Goal: Use online tool/utility: Utilize a website feature to perform a specific function

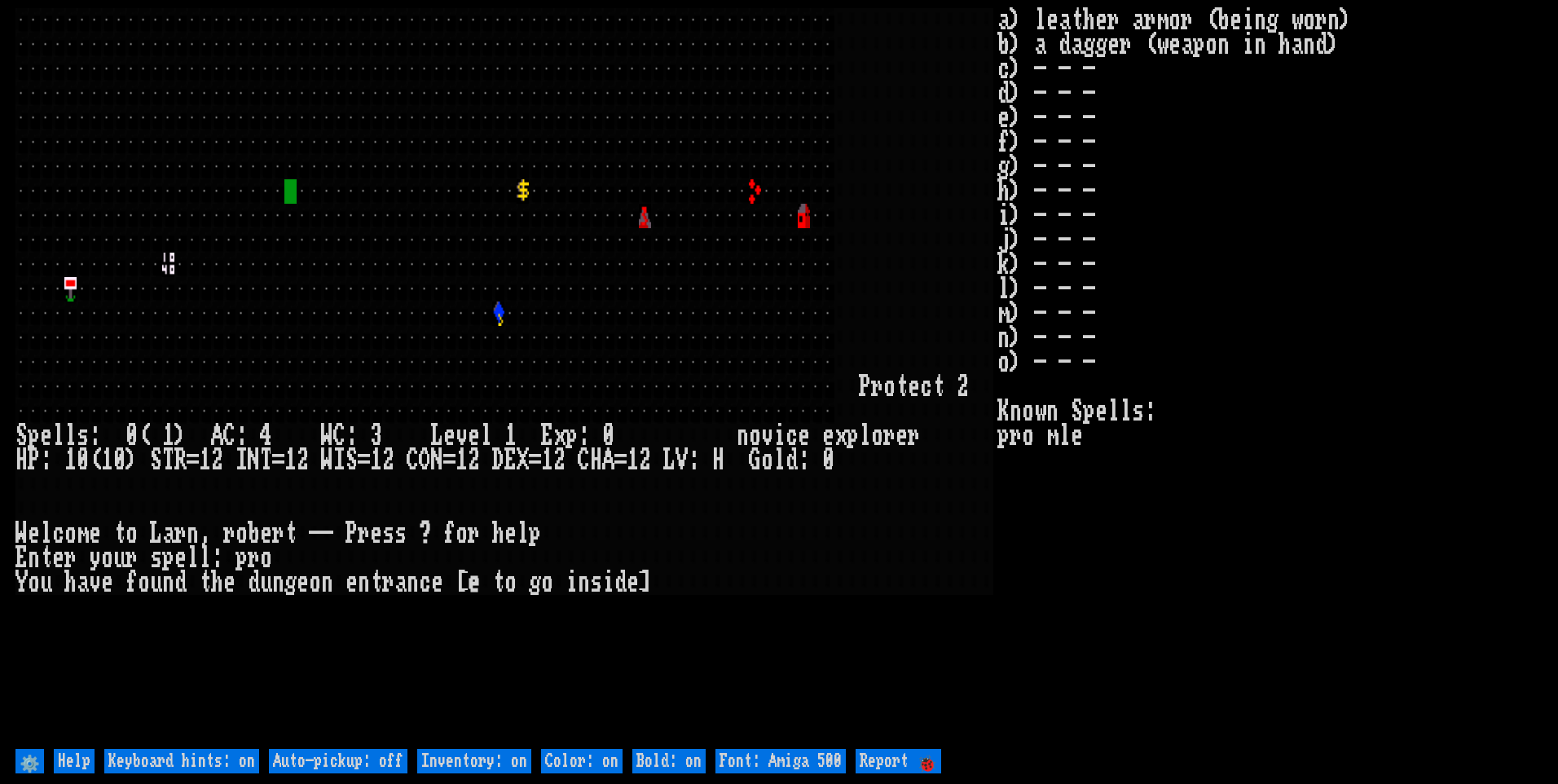
click at [387, 762] on off "Auto-pickup: off" at bounding box center [338, 761] width 138 height 24
type off "Auto-pickup: on"
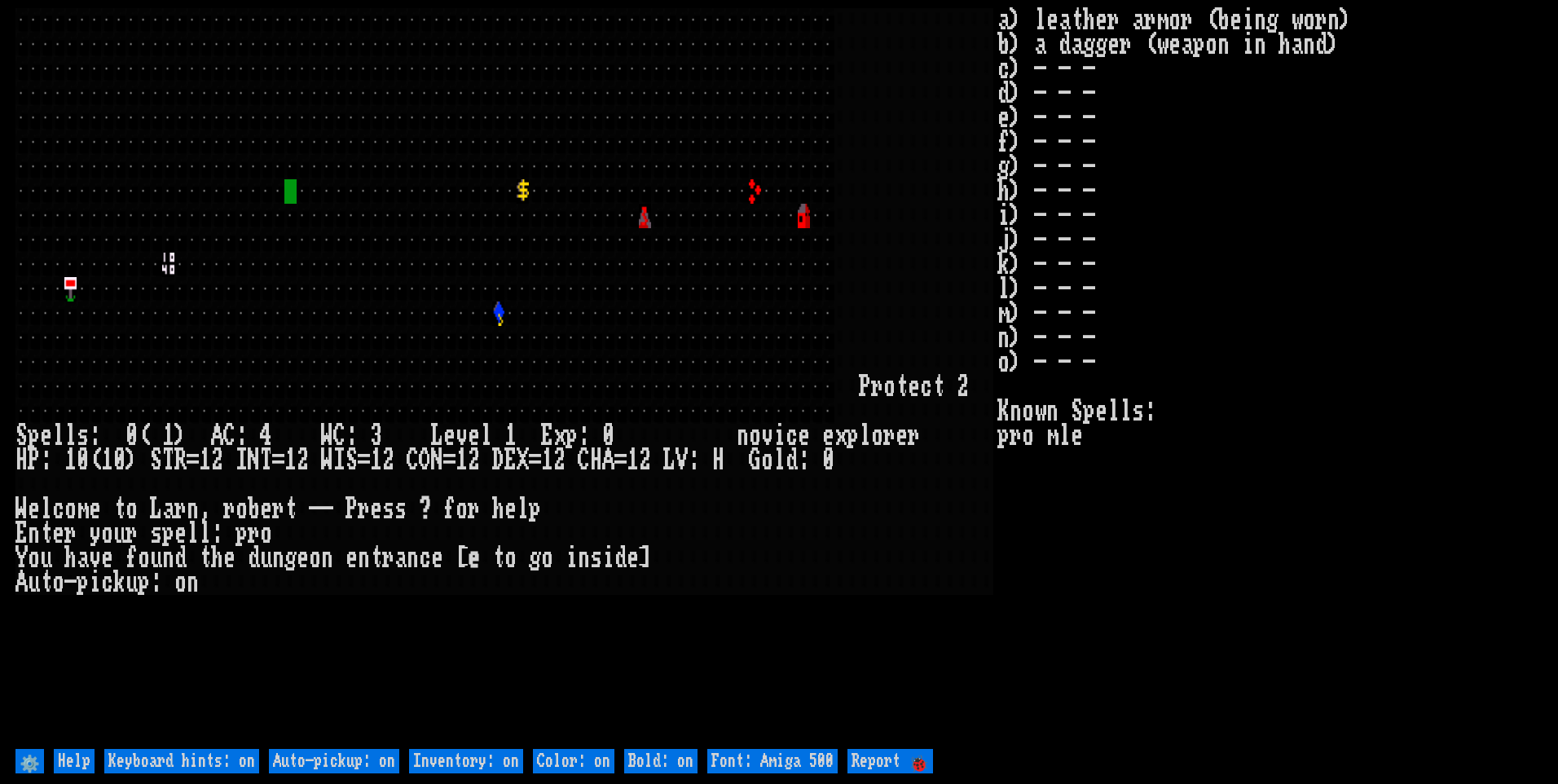
click at [452, 756] on on "Inventory: on" at bounding box center [466, 761] width 114 height 24
type on "Inventory: off"
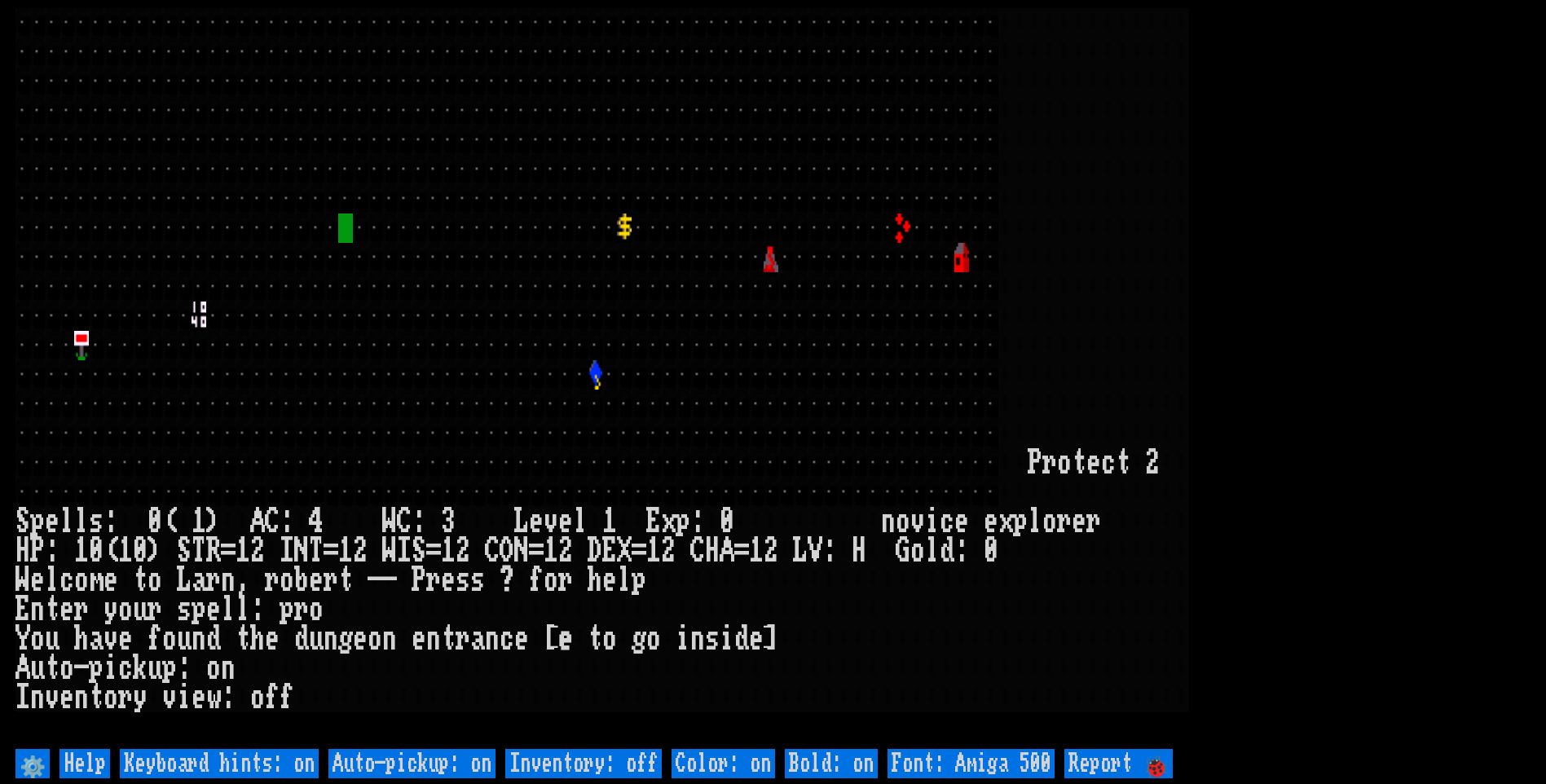
click at [989, 755] on 500 "Font: Amiga 500" at bounding box center [971, 763] width 167 height 29
type 500 "Font: Amiga 1200"
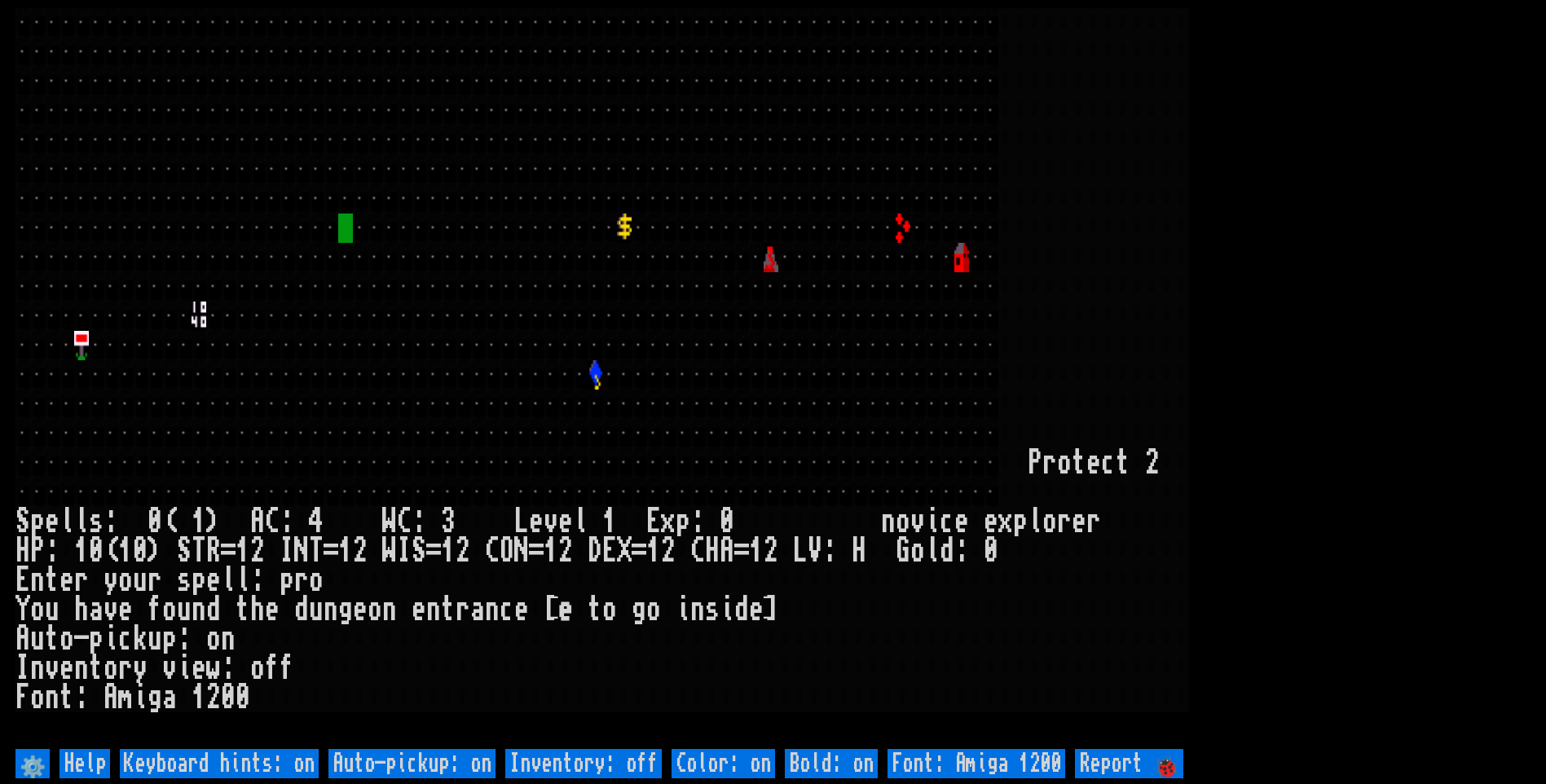
drag, startPoint x: 1390, startPoint y: 383, endPoint x: 1386, endPoint y: 369, distance: 14.6
click at [1386, 371] on larn at bounding box center [773, 376] width 1515 height 737
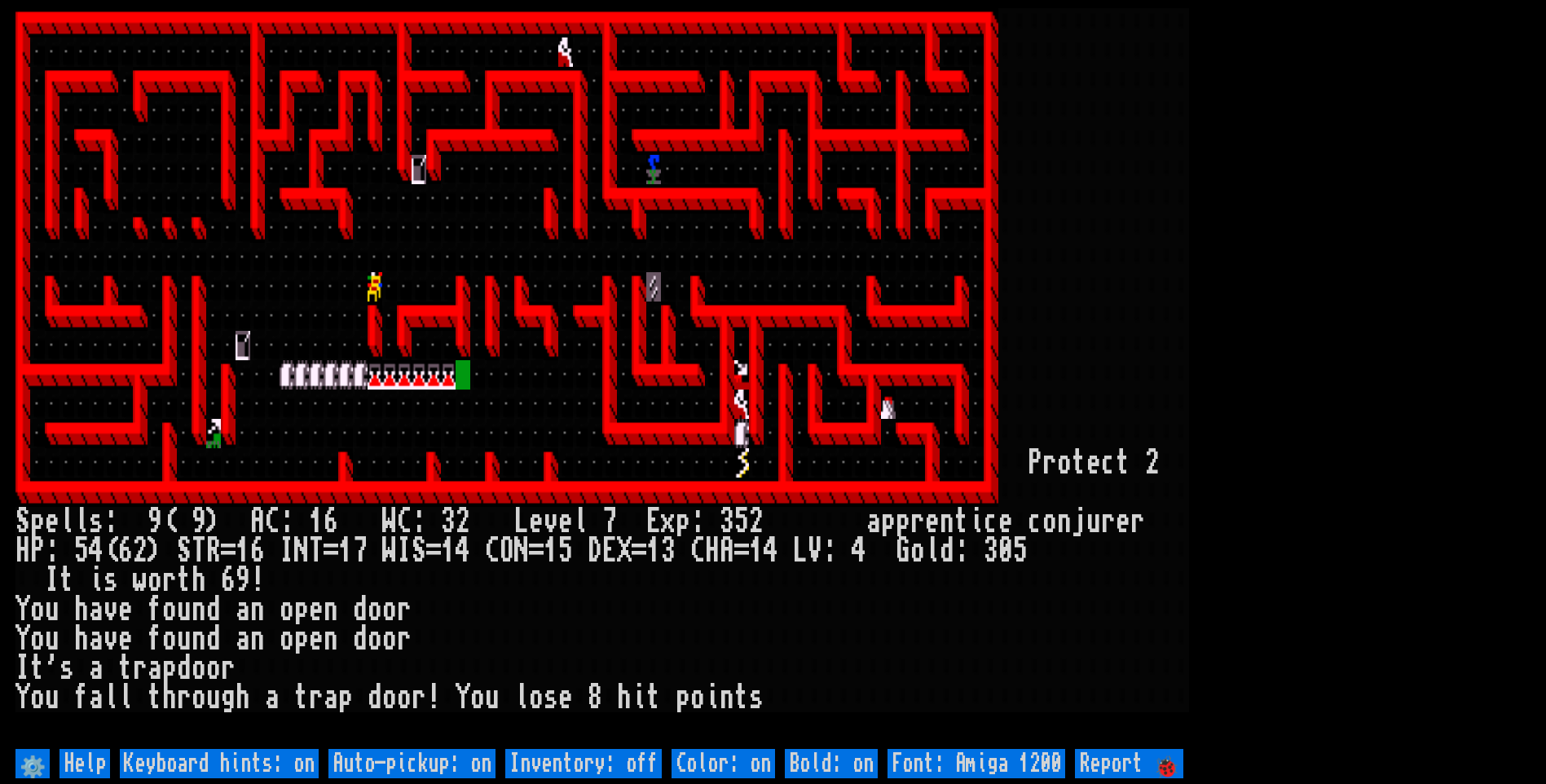
click at [470, 755] on off "Auto-pickup: on" at bounding box center [412, 763] width 167 height 29
type off "Auto-pickup: off"
